Goal: Navigation & Orientation: Find specific page/section

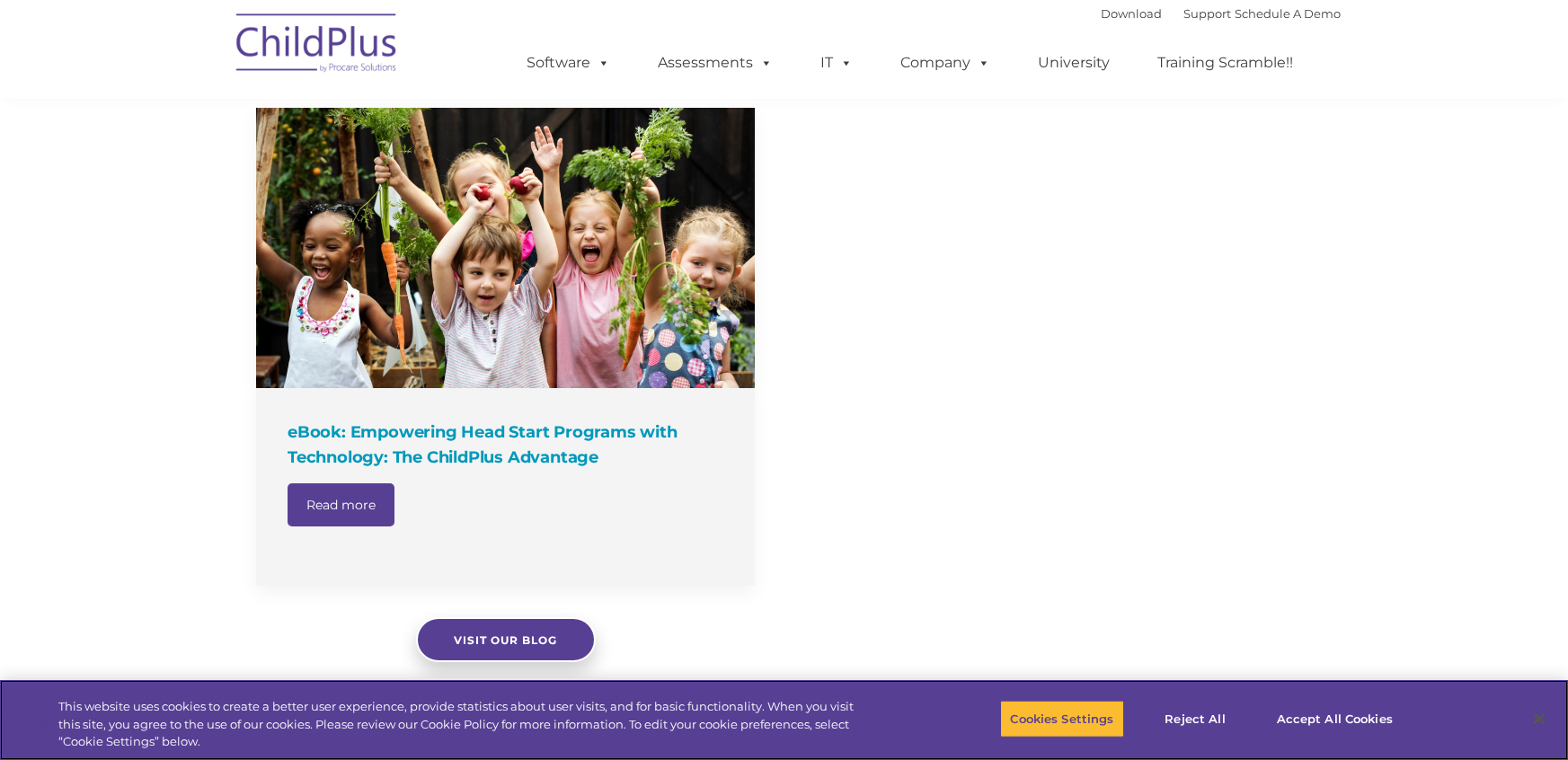
scroll to position [1609, 0]
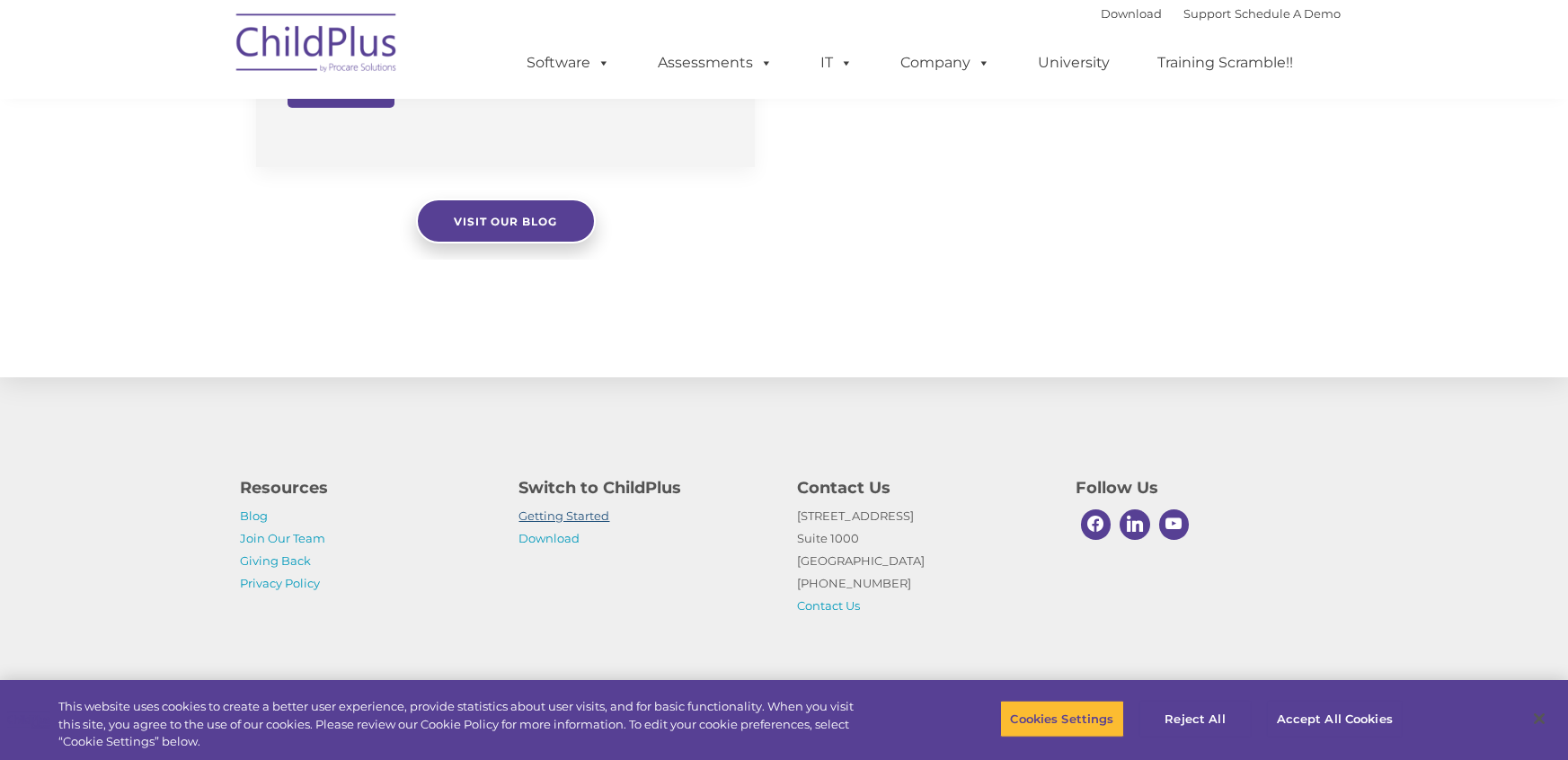
click at [557, 521] on link "Getting Started" at bounding box center [565, 516] width 91 height 15
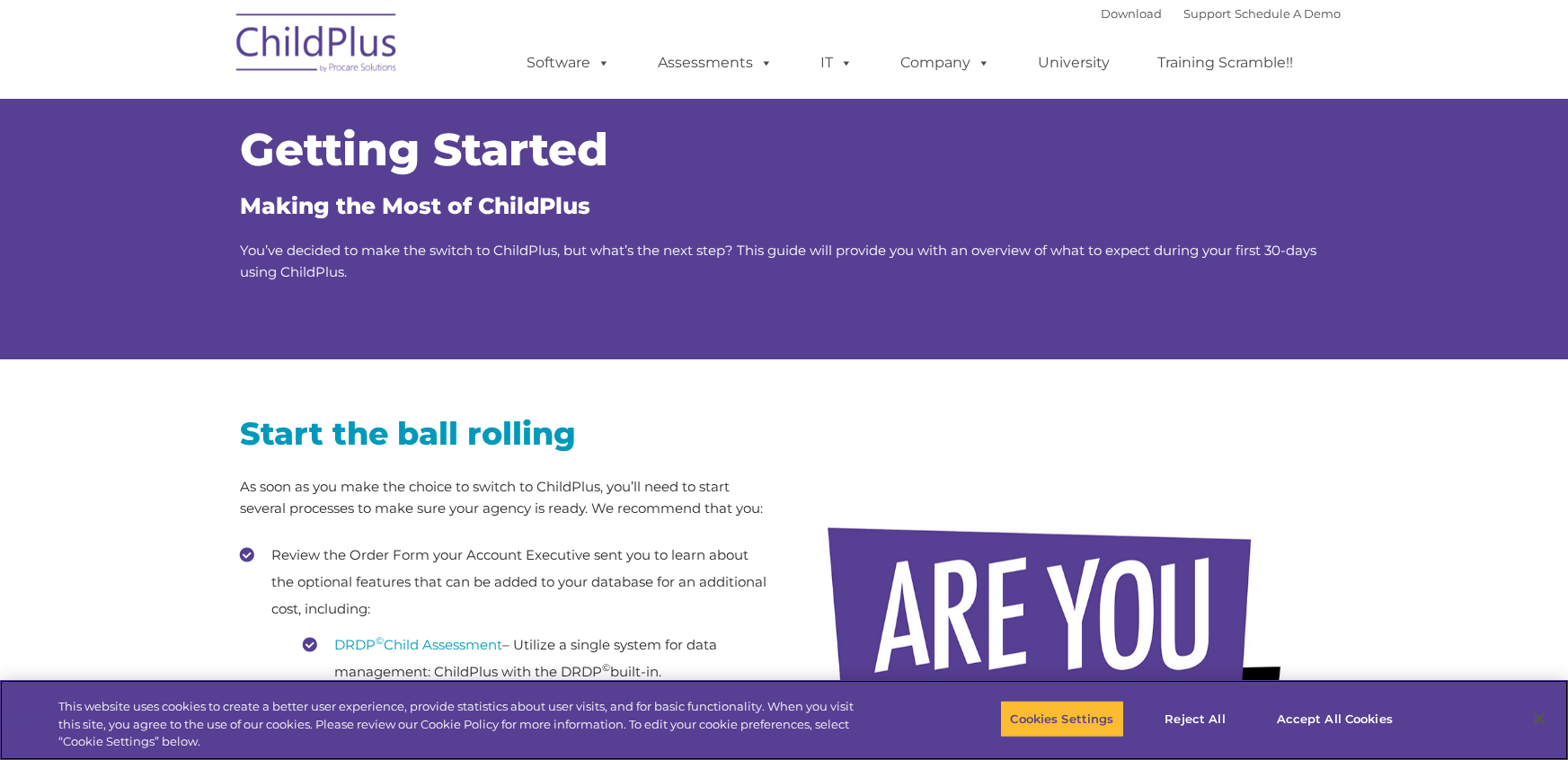
scroll to position [8, 0]
click at [413, 646] on link "DRDP © Child Assessment" at bounding box center [419, 643] width 168 height 17
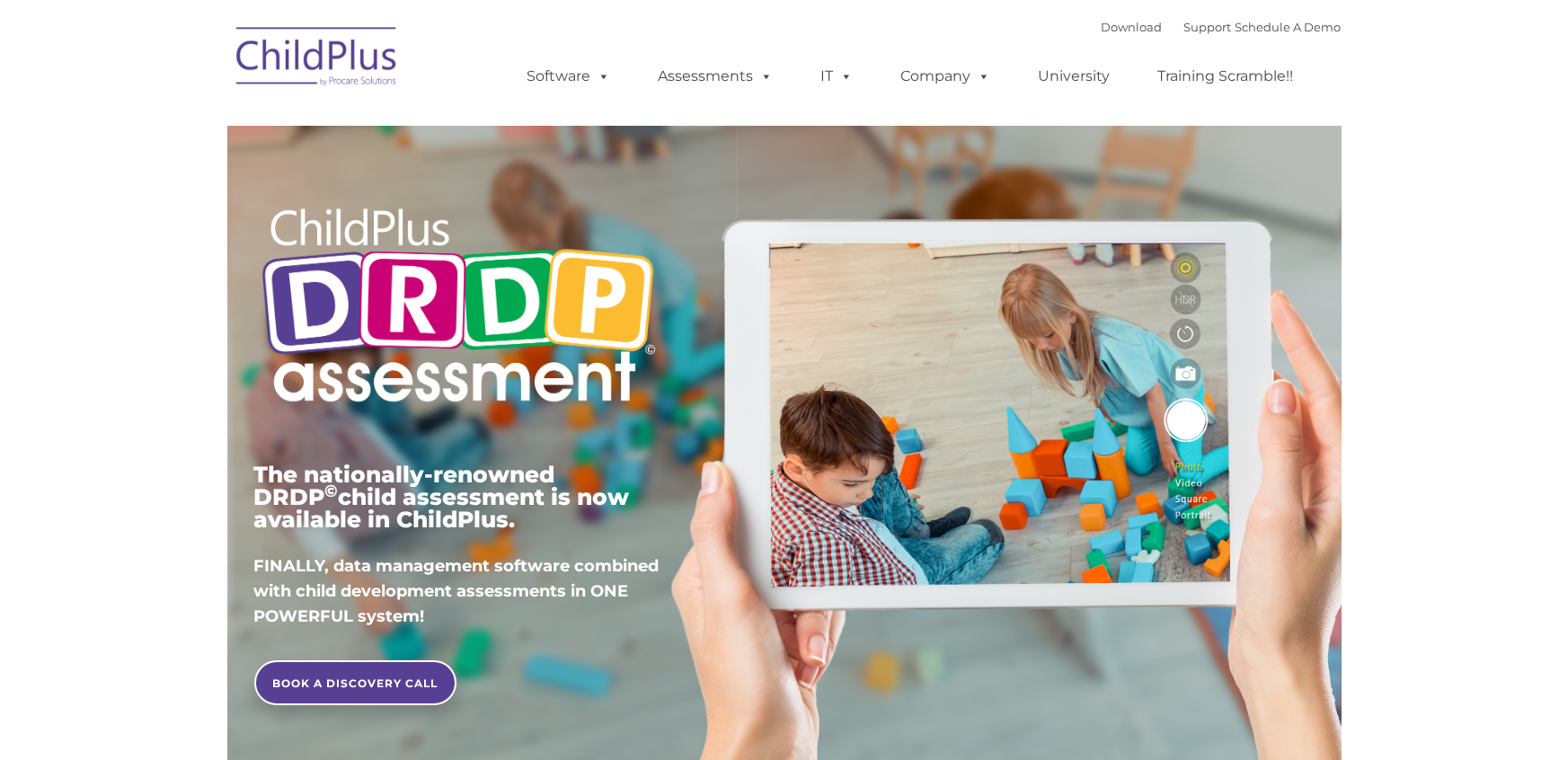
type input ""
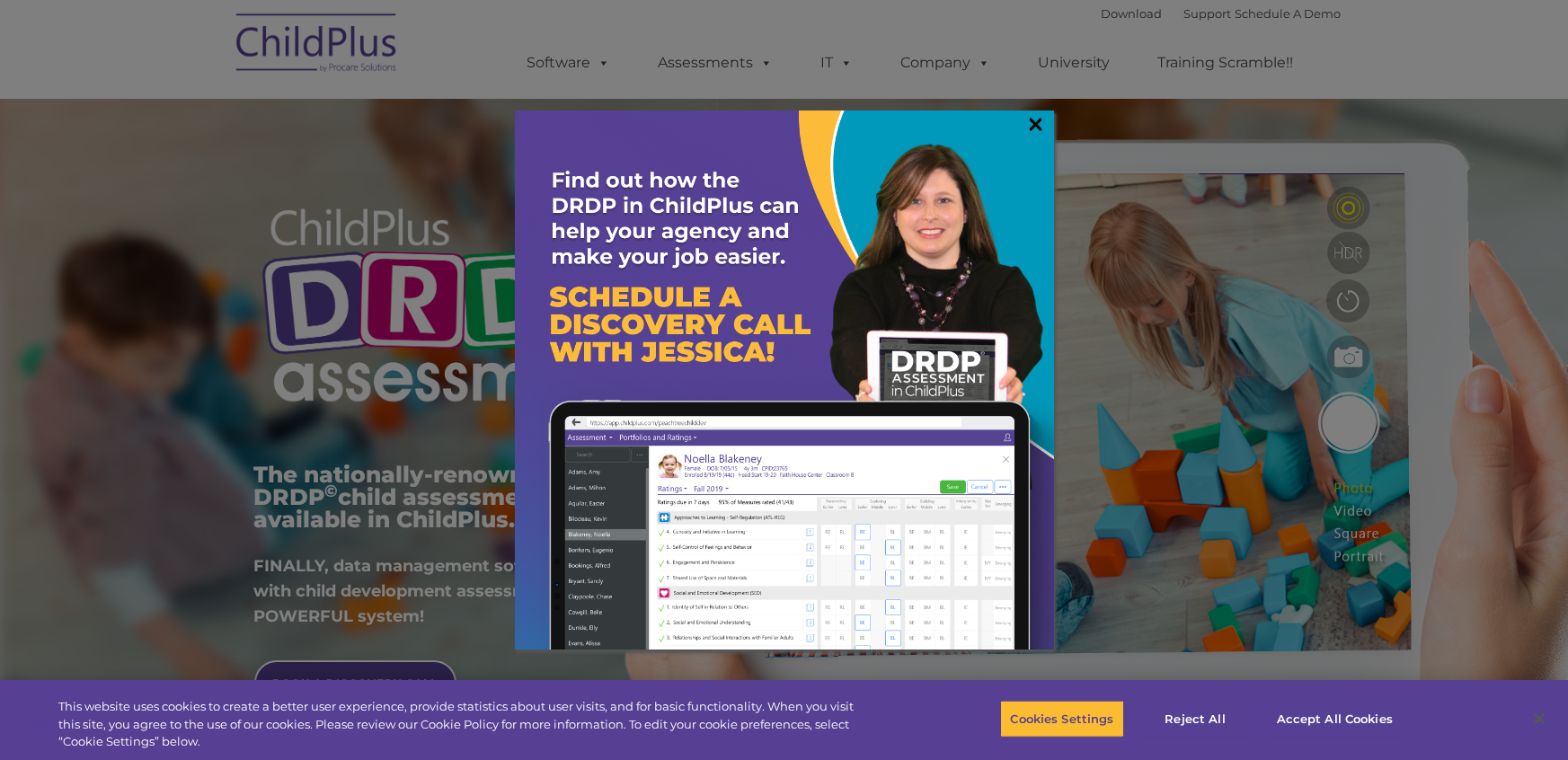
click at [1041, 127] on link "×" at bounding box center [1037, 124] width 21 height 18
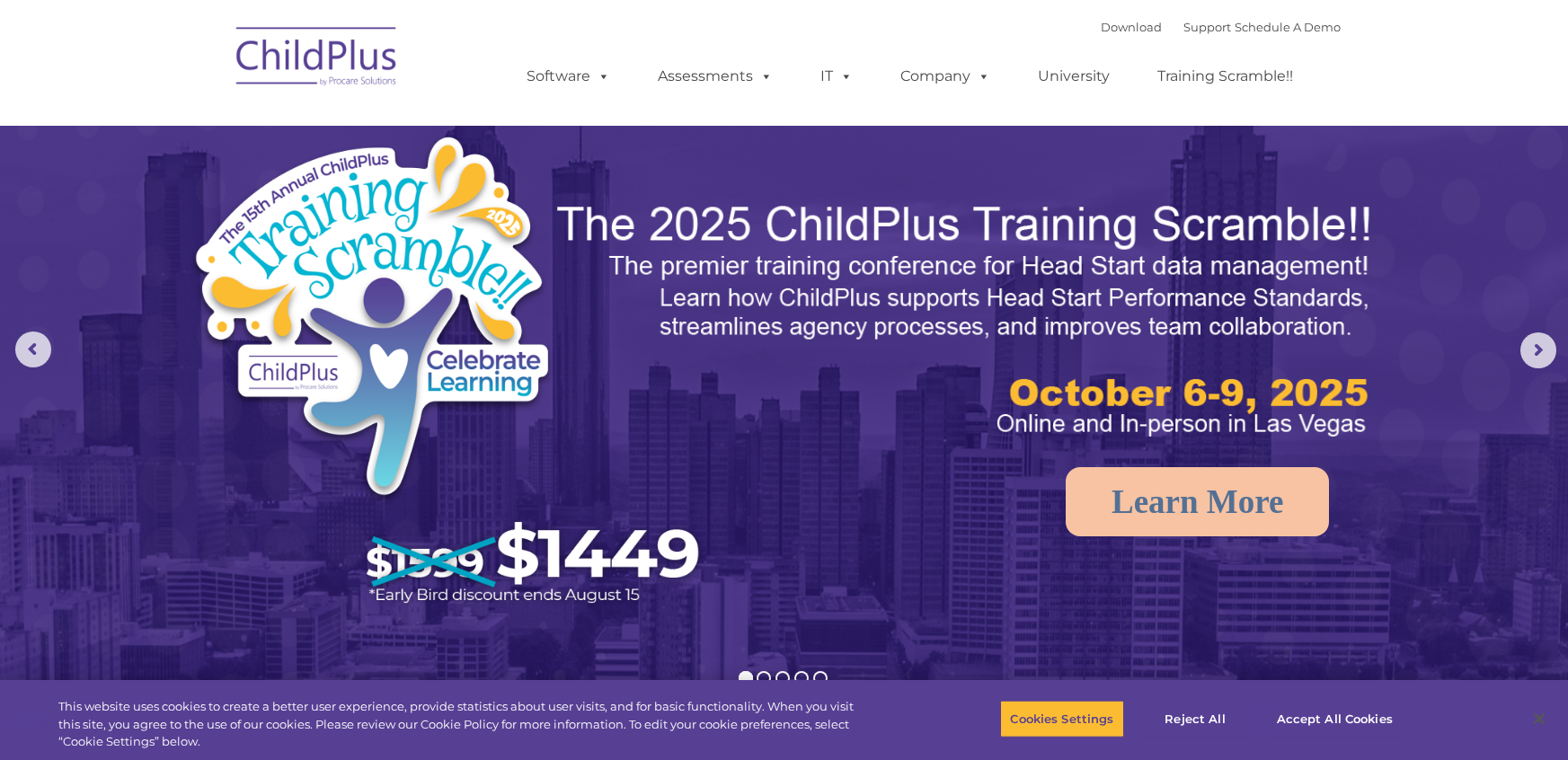
click at [576, 98] on ul "Software ChildPlus: The original and most widely-used Head Start data managemen…" at bounding box center [917, 76] width 850 height 72
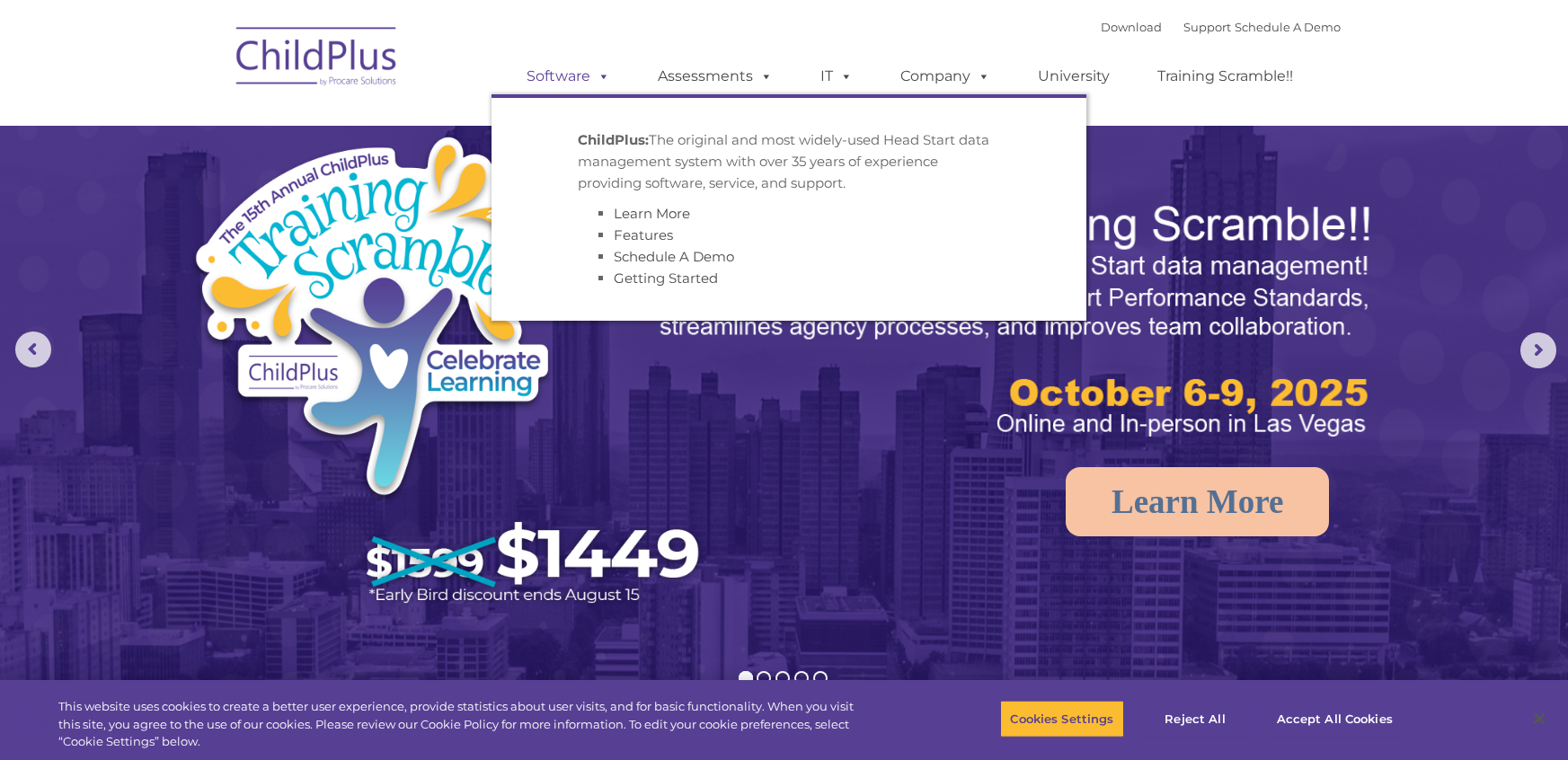
click at [571, 81] on link "Software" at bounding box center [570, 76] width 120 height 36
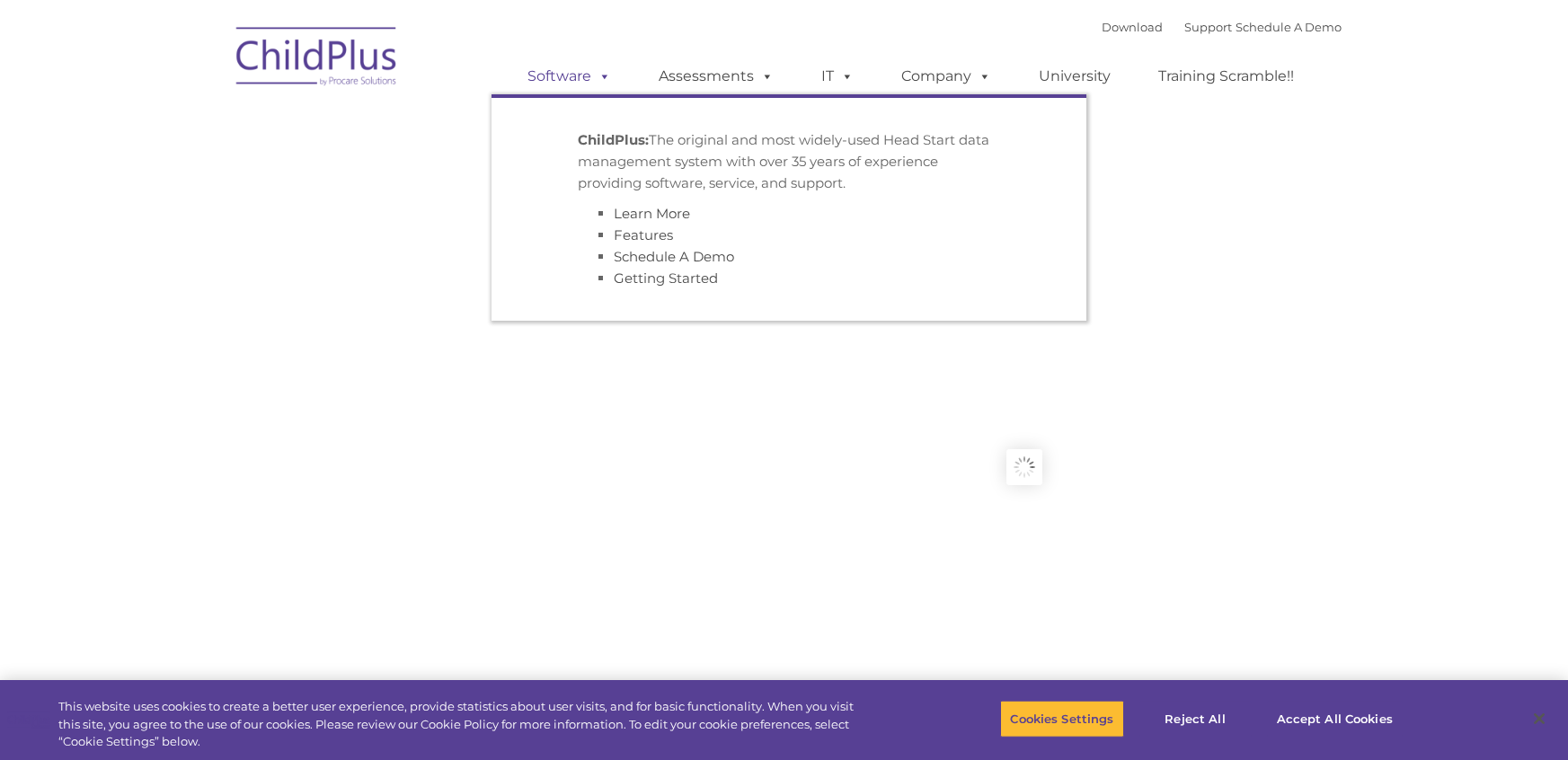
type input ""
click at [577, 84] on link "Software" at bounding box center [570, 76] width 120 height 36
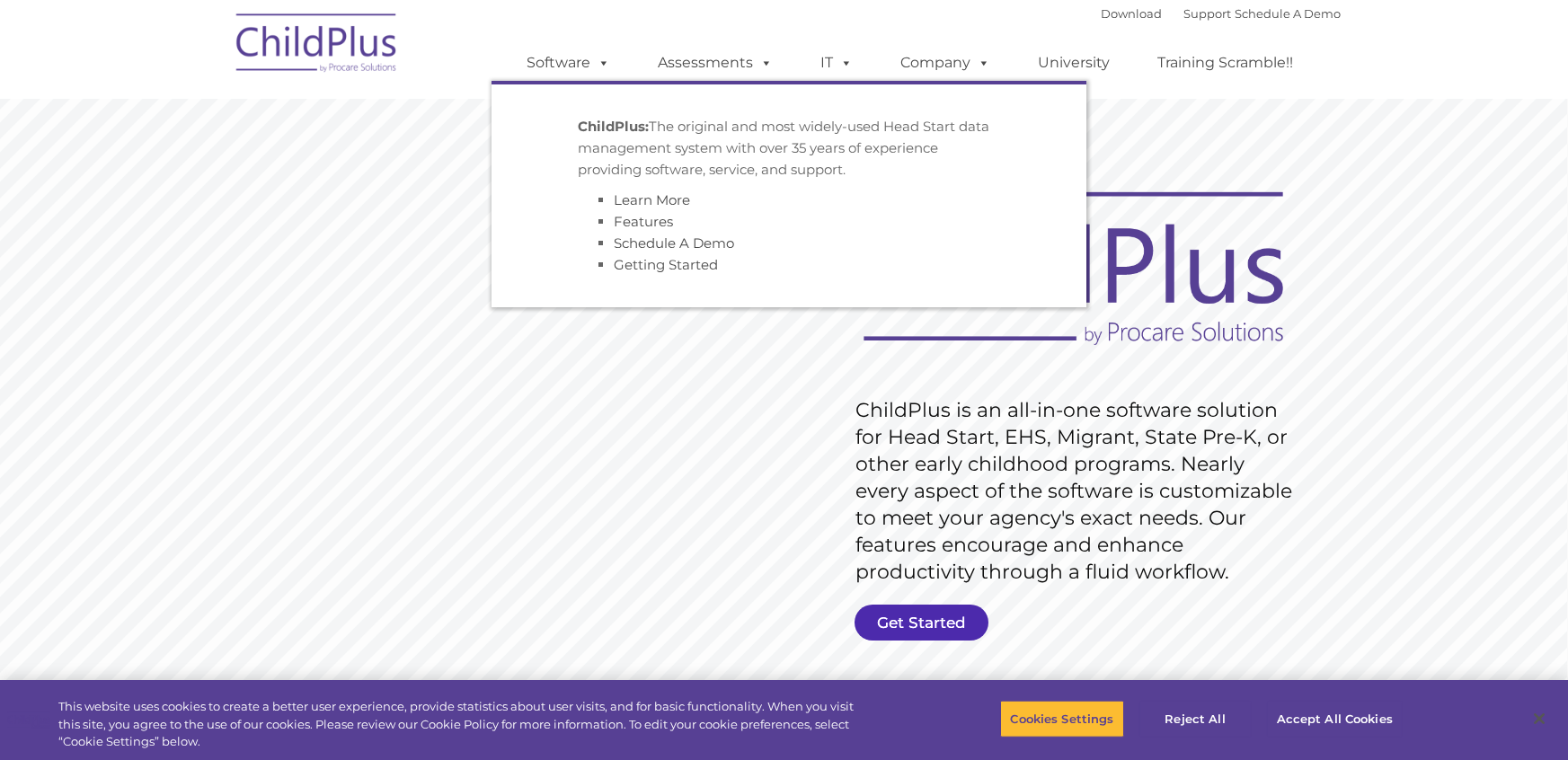
click at [907, 630] on link "Get Started" at bounding box center [921, 623] width 134 height 36
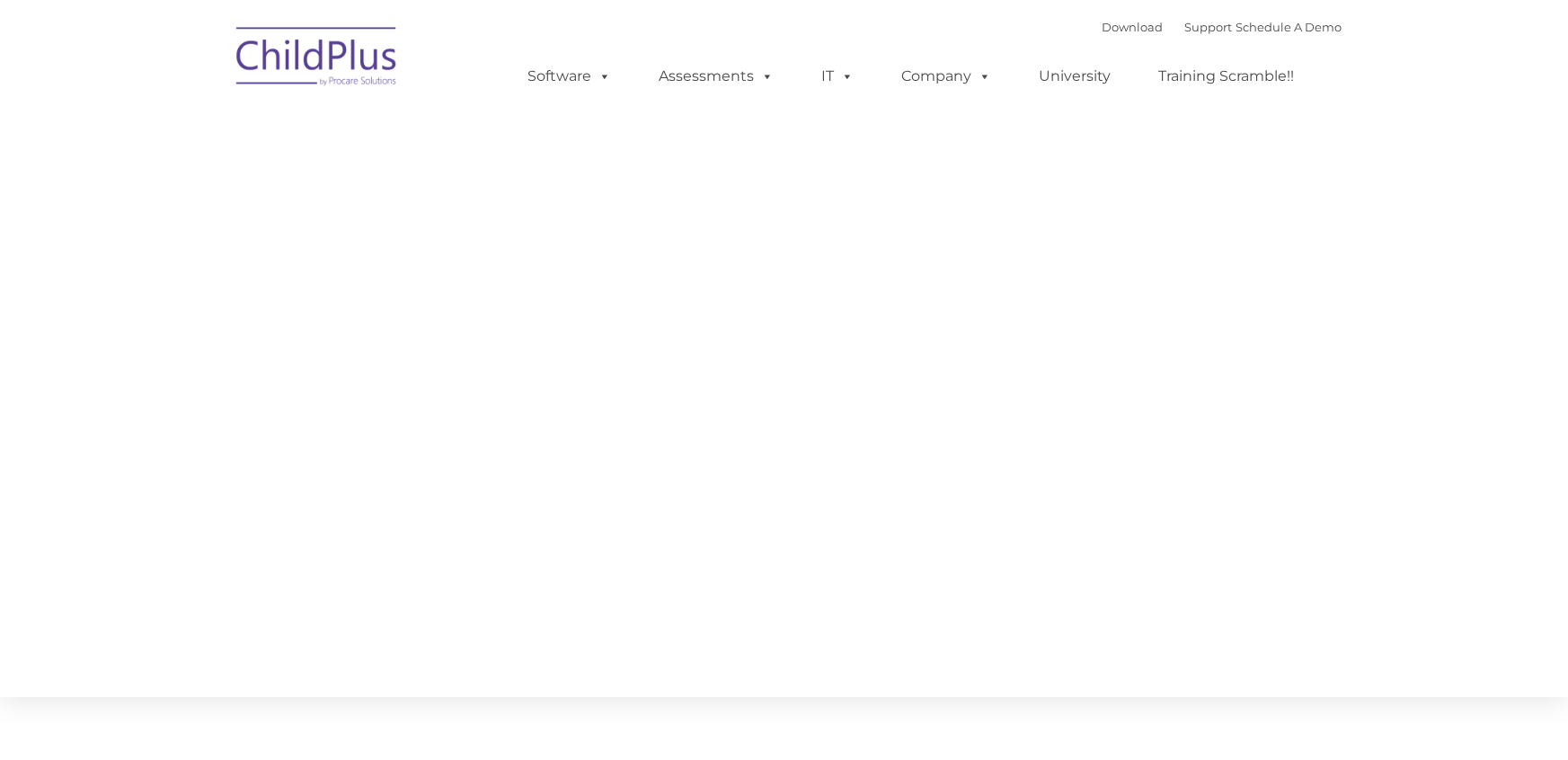
type input ""
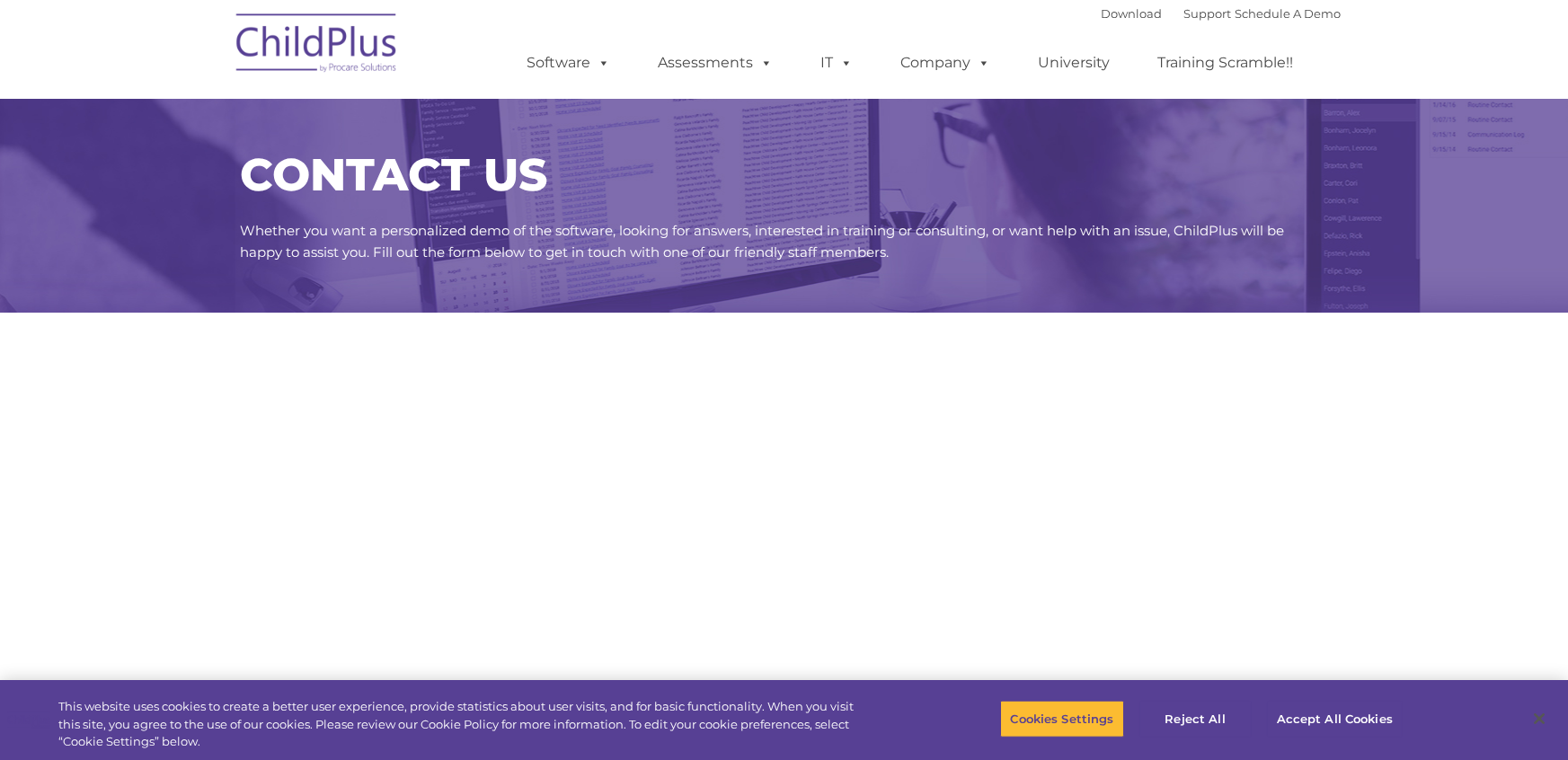
click at [1207, 21] on font "Download Support | Schedule A Demo" at bounding box center [1222, 14] width 240 height 15
click at [1200, 17] on link "Support" at bounding box center [1208, 14] width 47 height 15
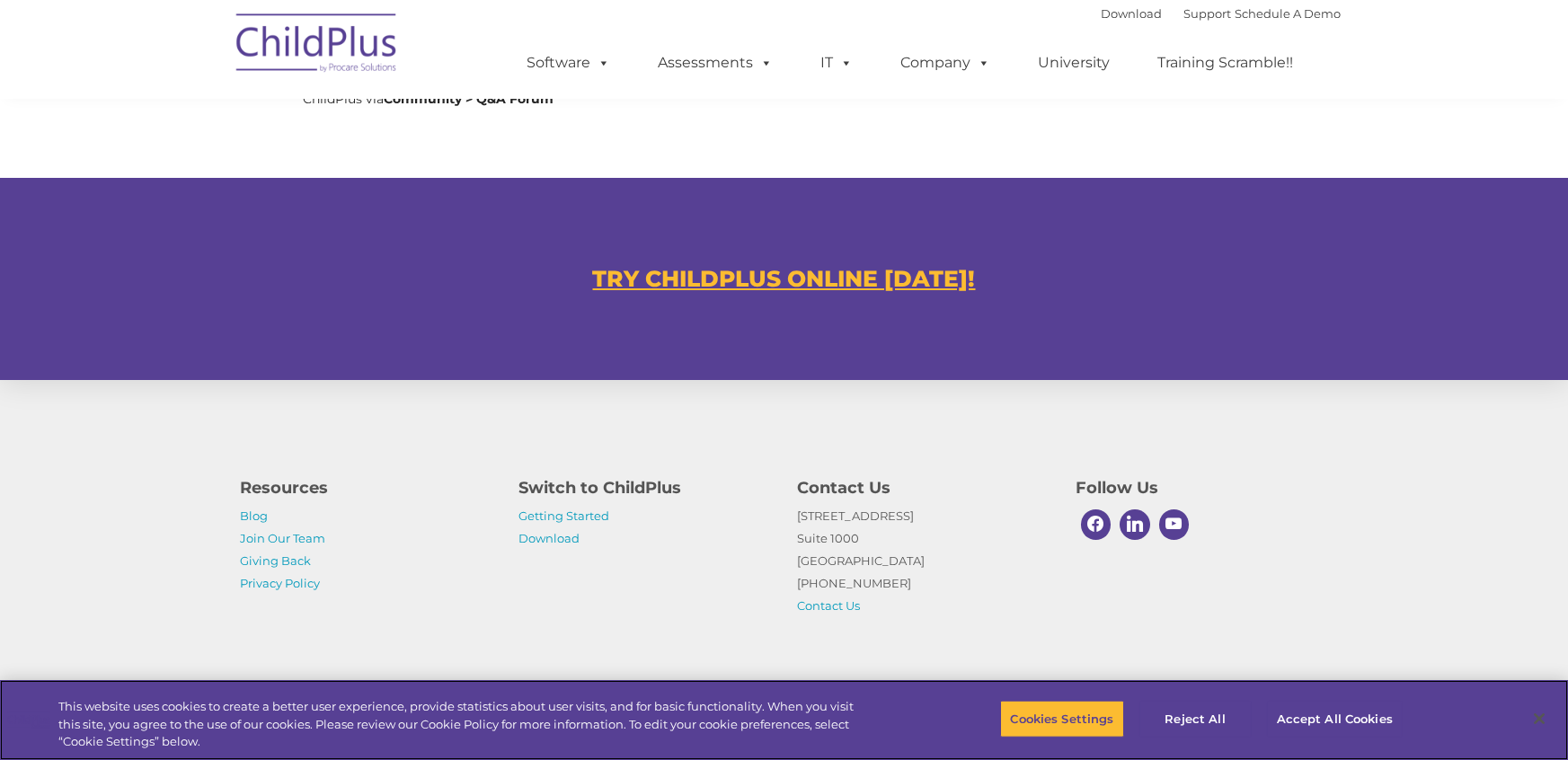
scroll to position [1008, 0]
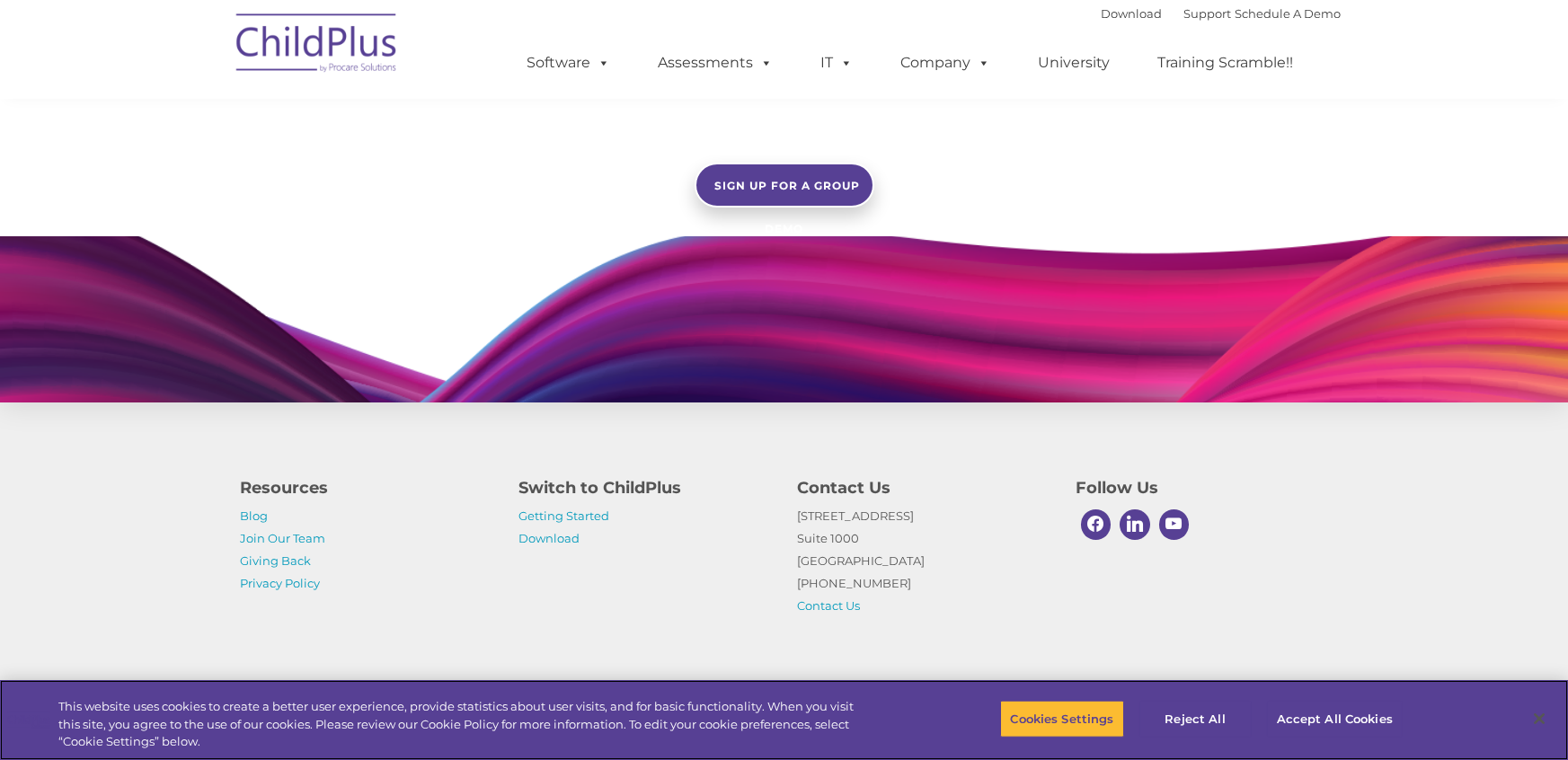
scroll to position [1618, 0]
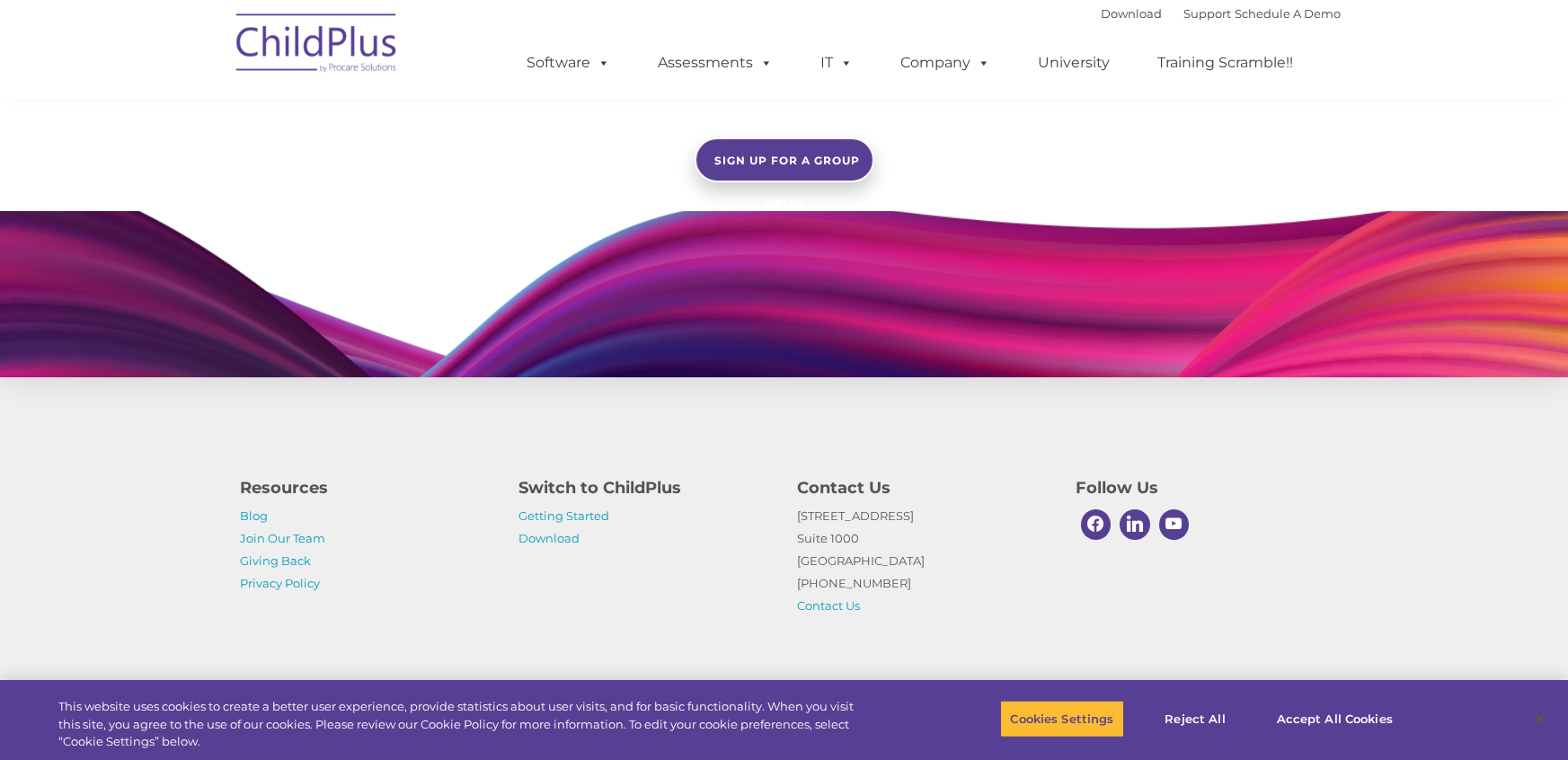
click at [582, 524] on p "Getting Started Download" at bounding box center [645, 527] width 252 height 44
click at [582, 511] on link "Getting Started" at bounding box center [565, 516] width 91 height 15
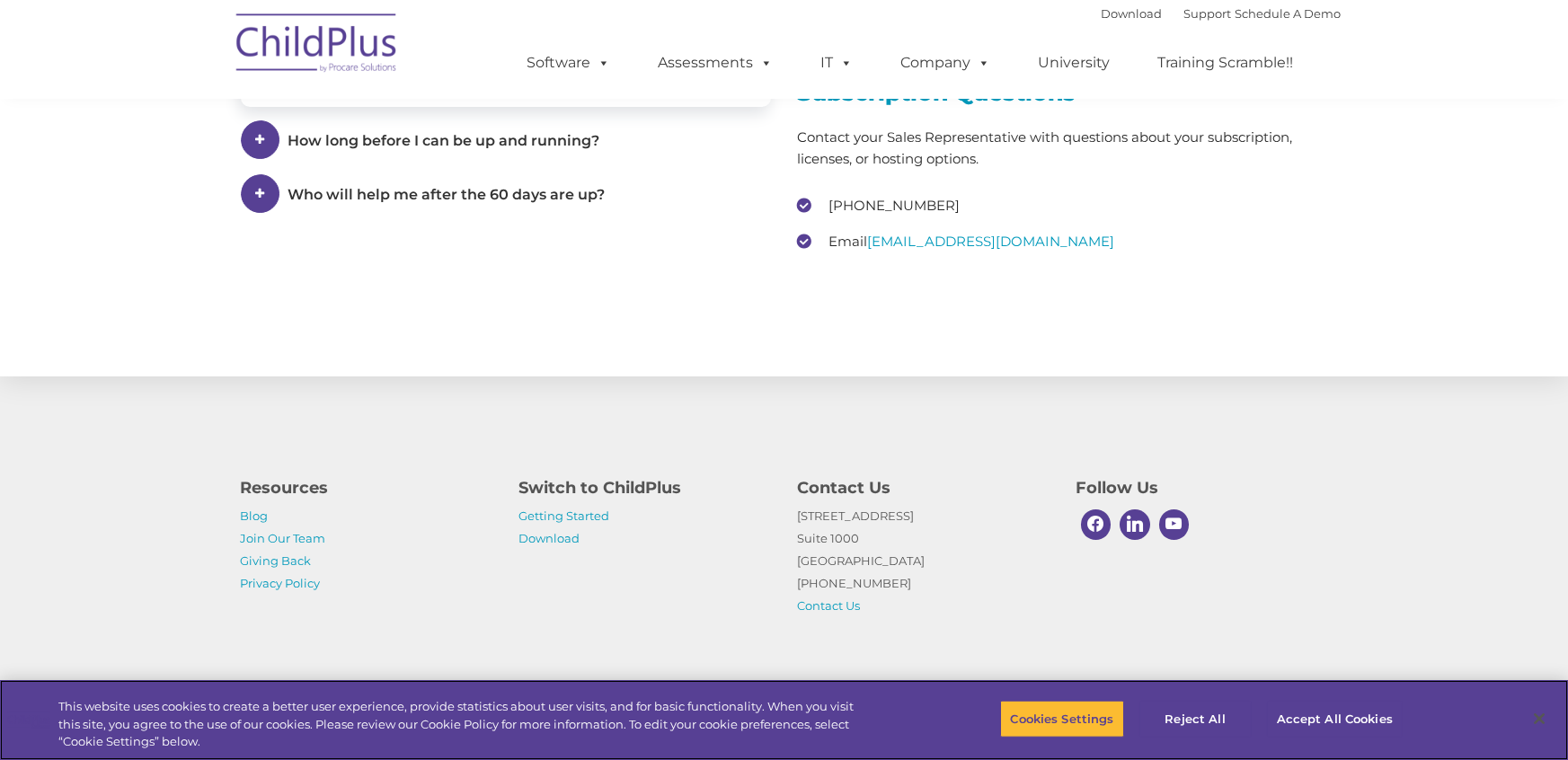
scroll to position [2698, 0]
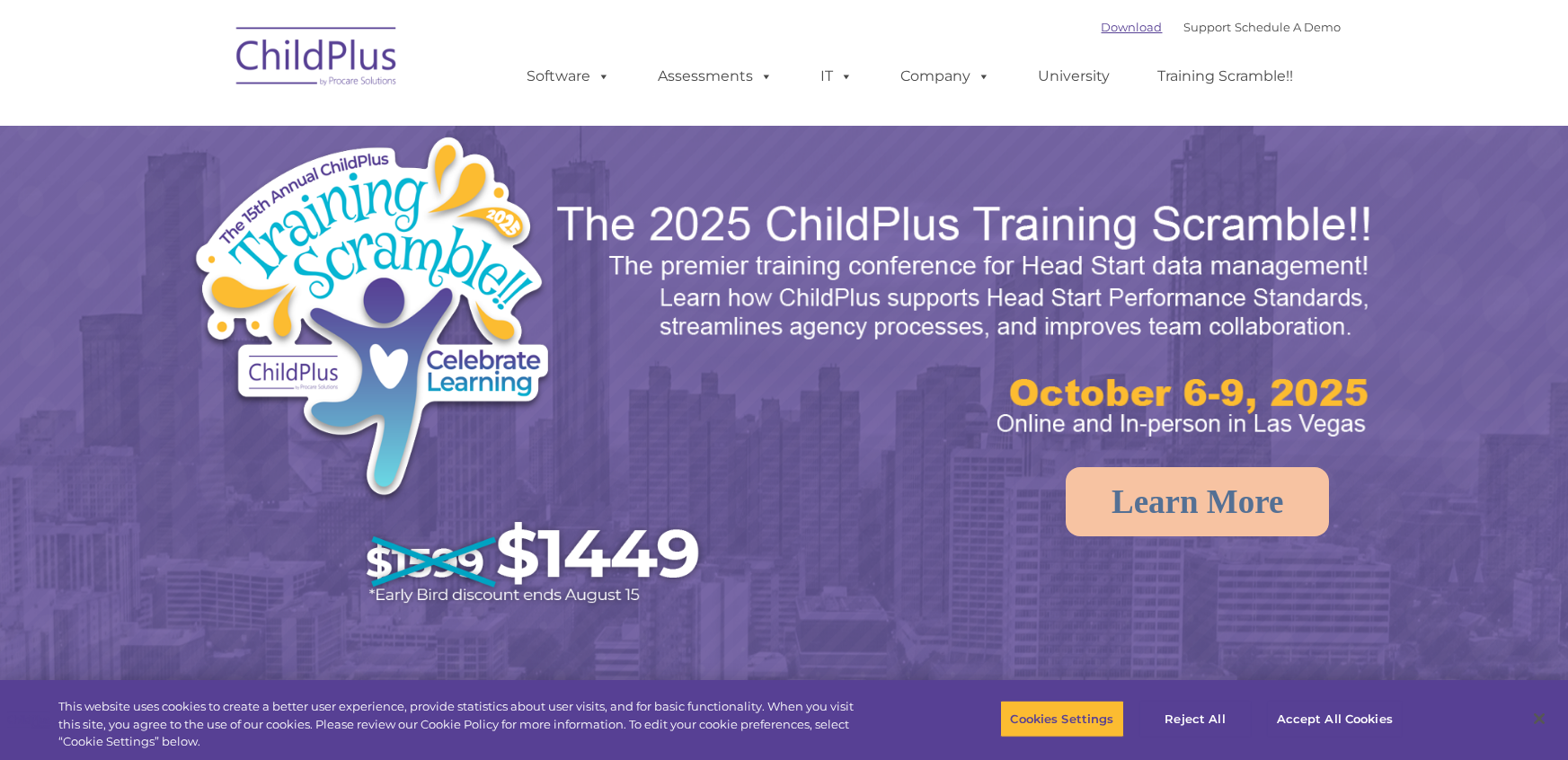
click at [1126, 27] on link "Download" at bounding box center [1132, 27] width 61 height 15
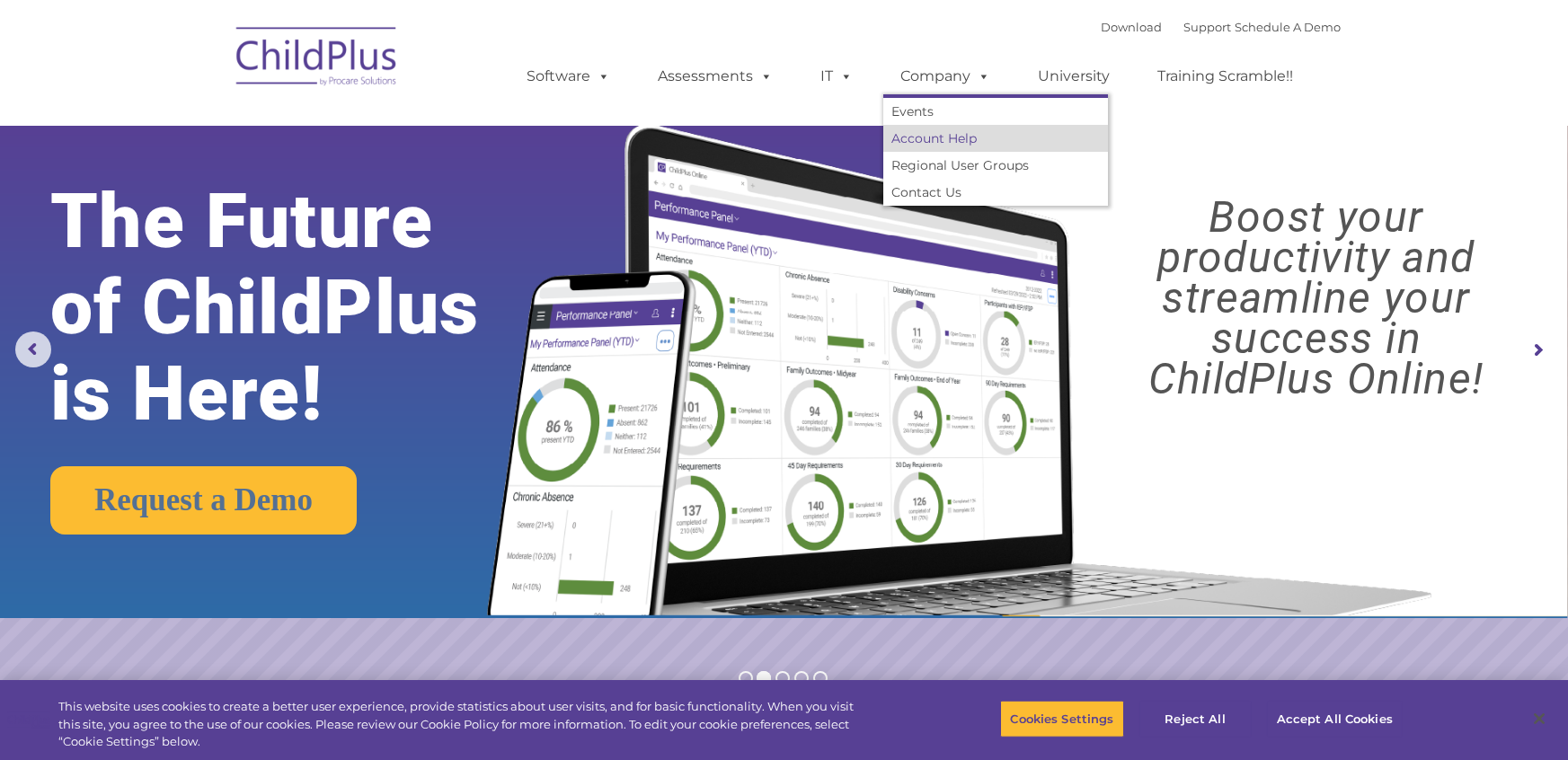
click at [958, 138] on link "Account Help" at bounding box center [995, 139] width 224 height 27
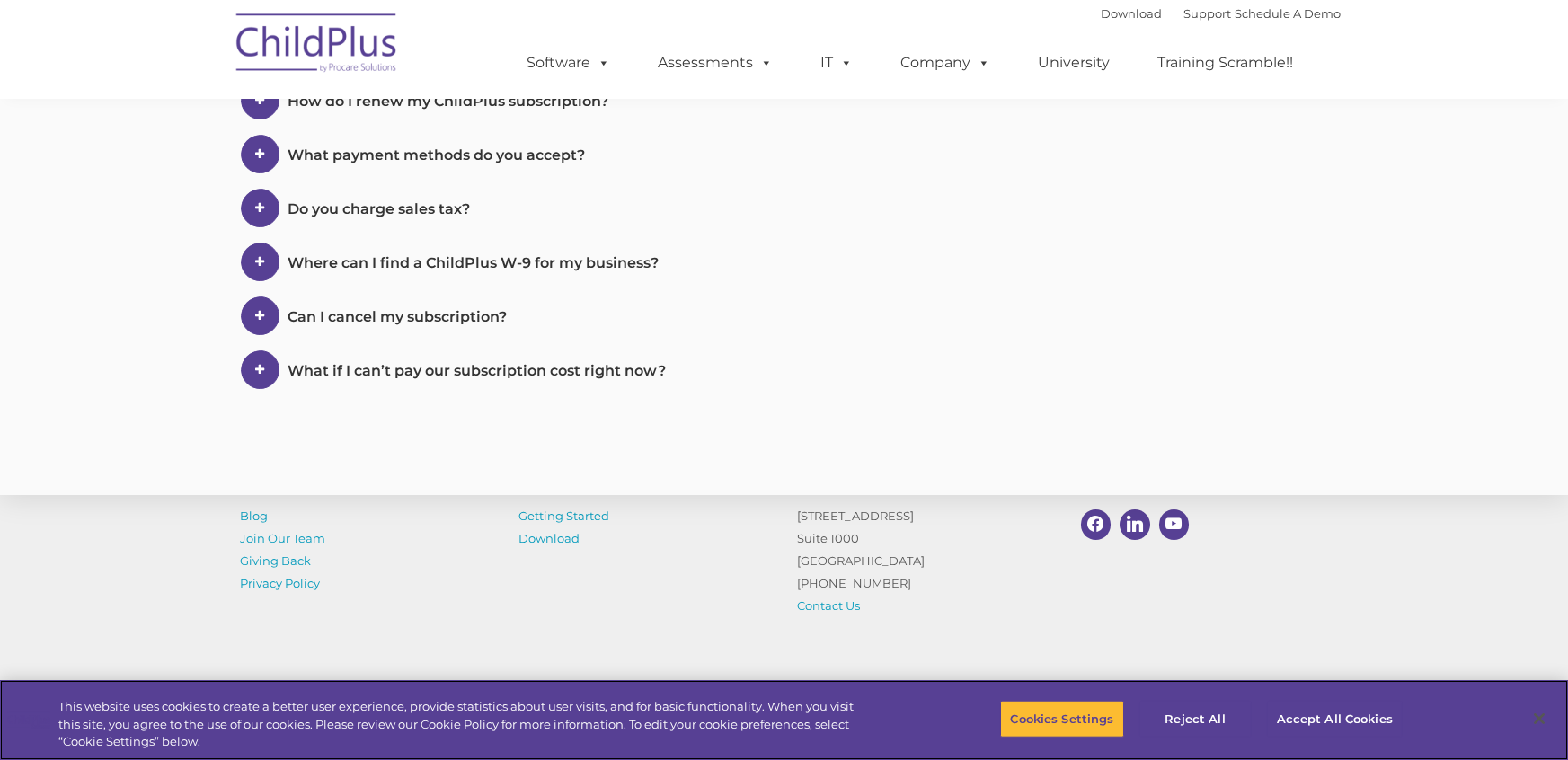
scroll to position [940, 0]
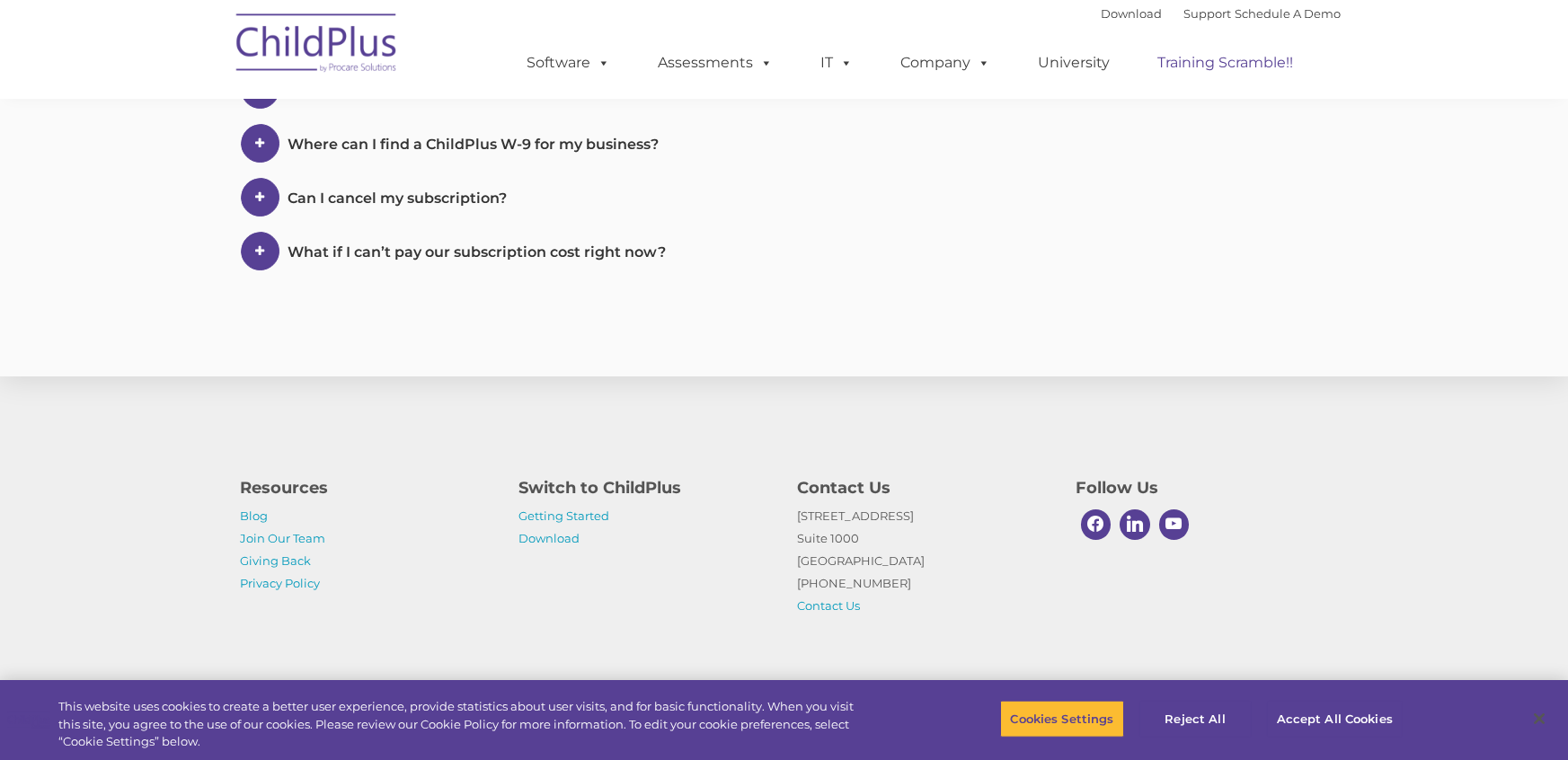
click at [1214, 65] on link "Training Scramble!!" at bounding box center [1226, 63] width 172 height 36
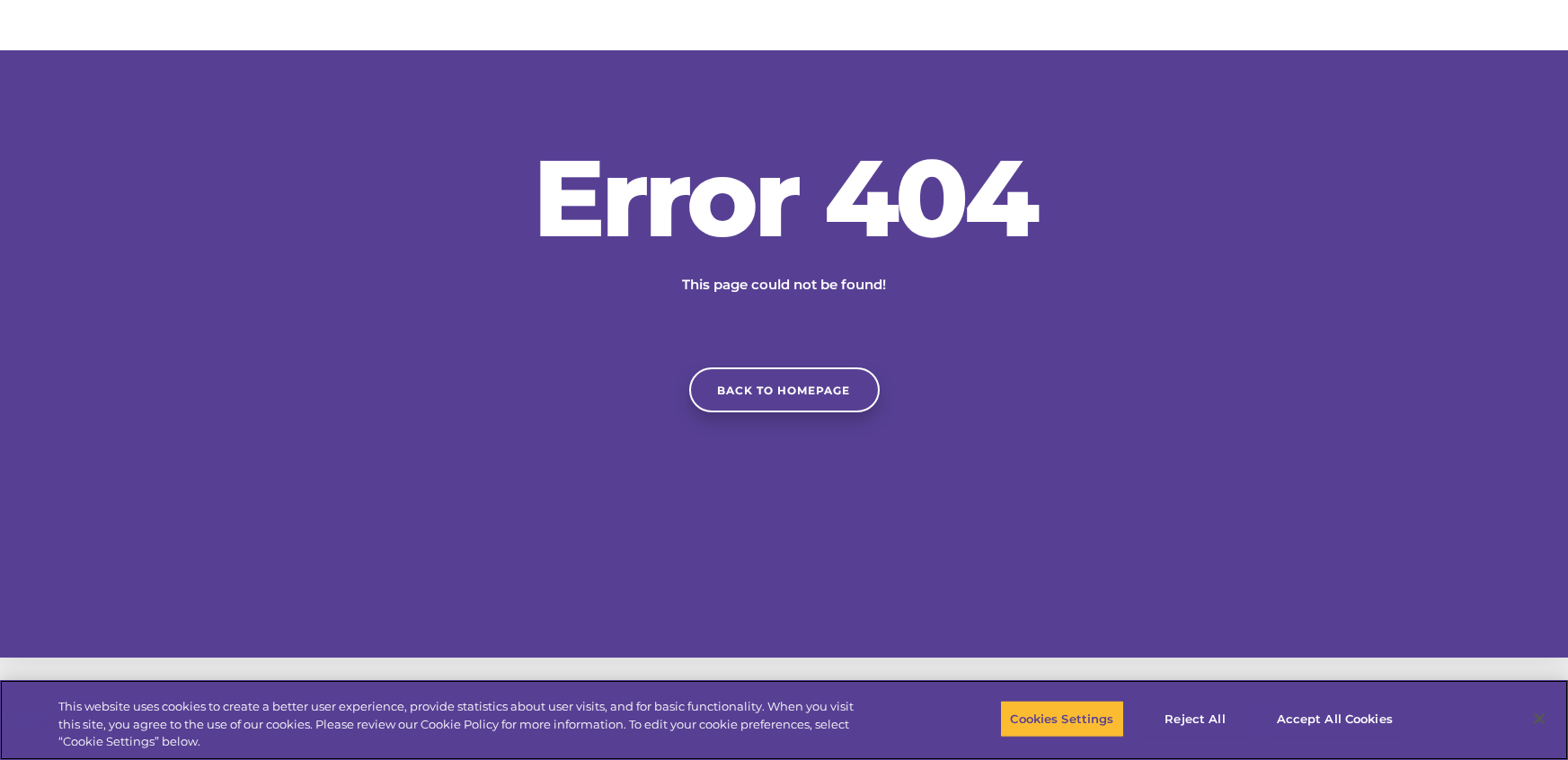
scroll to position [383, 0]
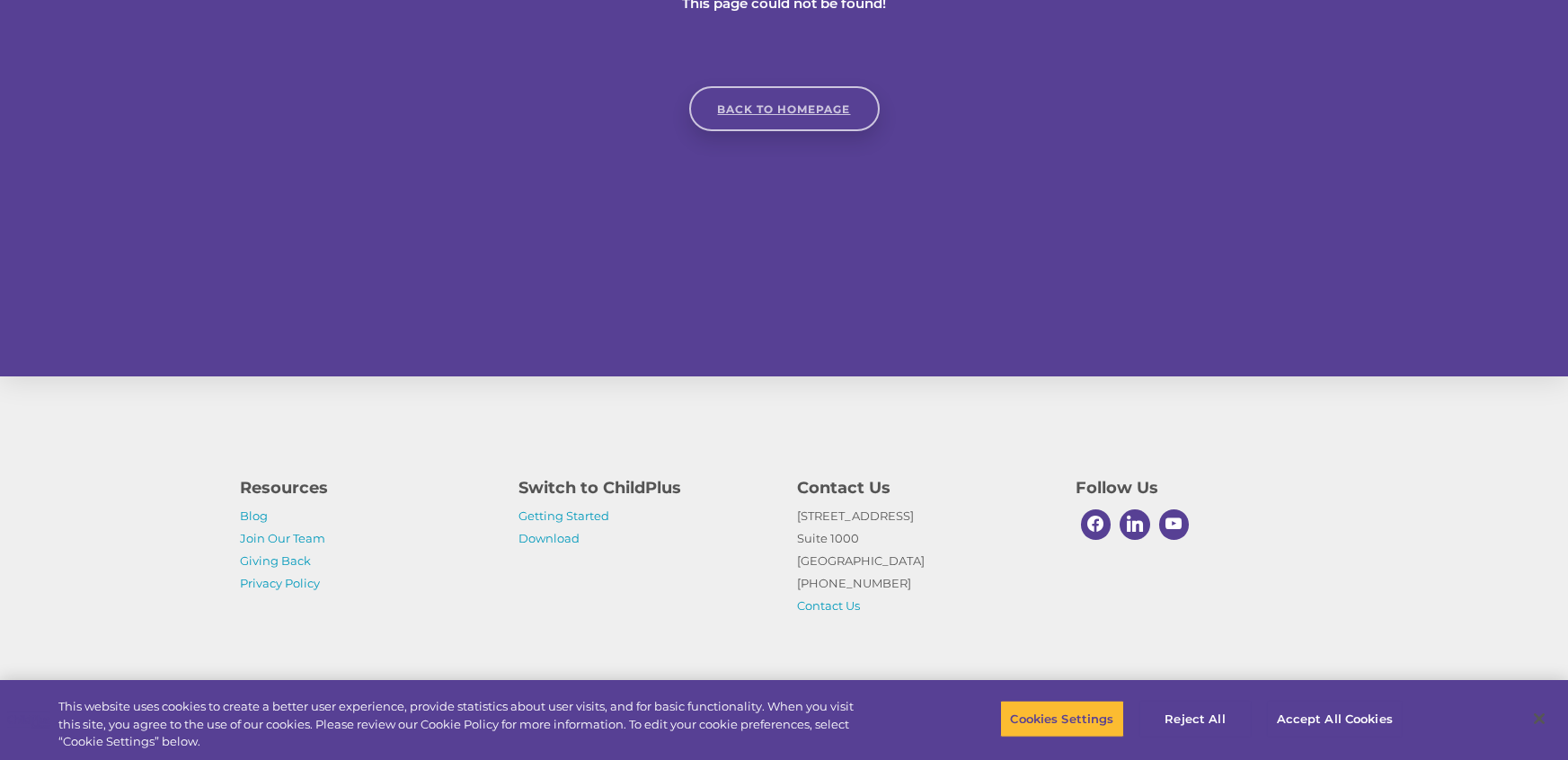
drag, startPoint x: 765, startPoint y: 113, endPoint x: 175, endPoint y: 5, distance: 599.8
click at [765, 113] on link "Back to homepage" at bounding box center [785, 108] width 191 height 44
